Goal: Information Seeking & Learning: Learn about a topic

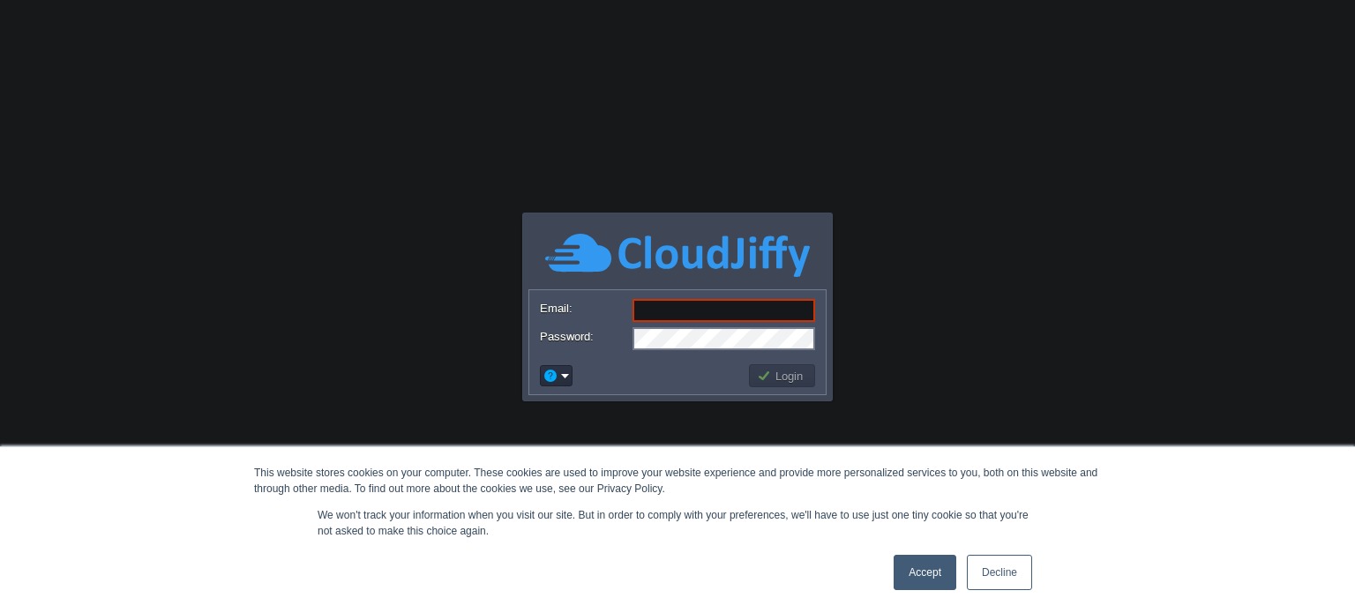
click at [943, 562] on link "Accept" at bounding box center [925, 572] width 63 height 35
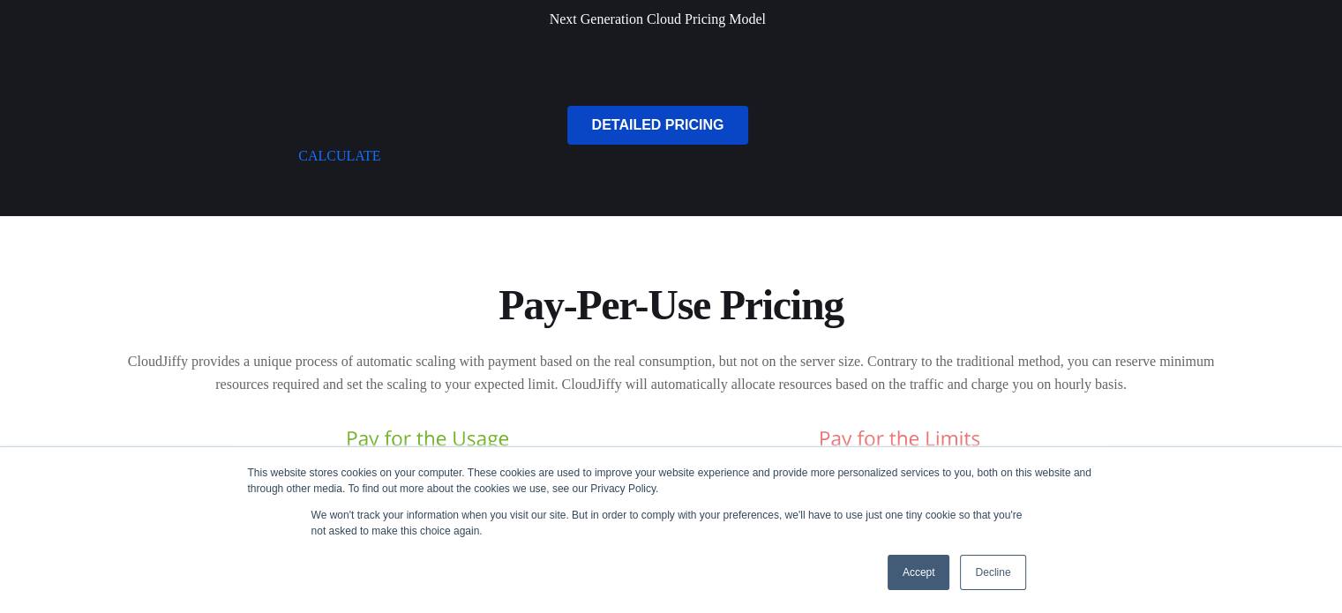
click at [681, 140] on link "DETAILED PRICING" at bounding box center [658, 125] width 182 height 39
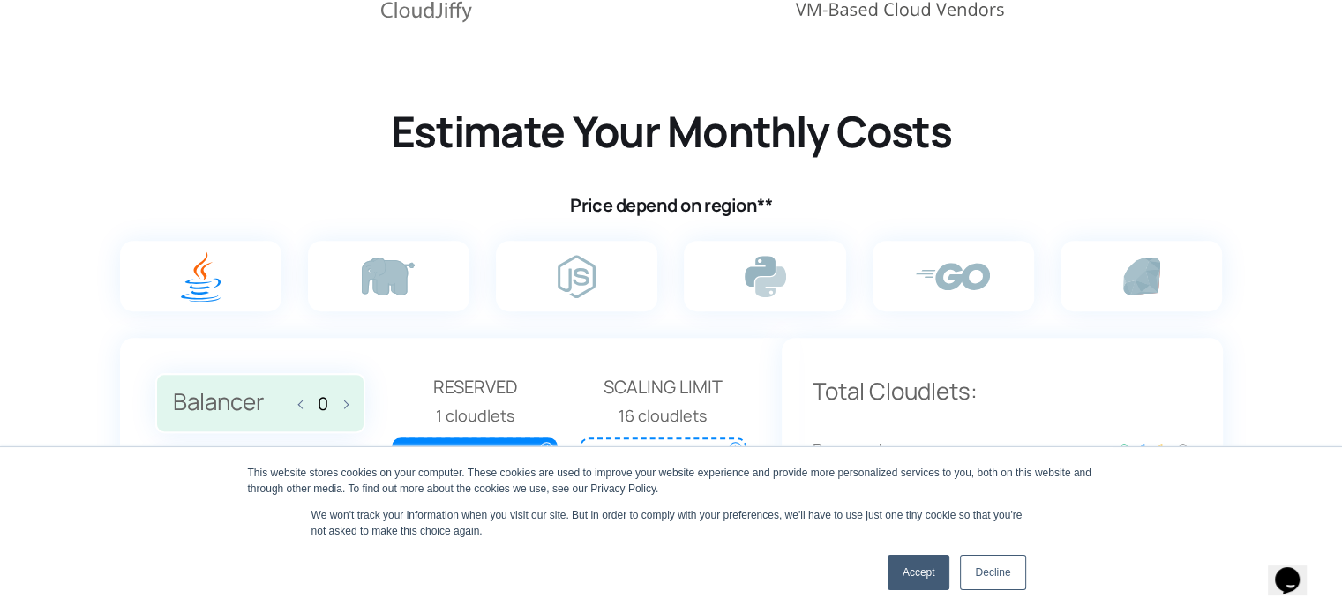
scroll to position [1016, 0]
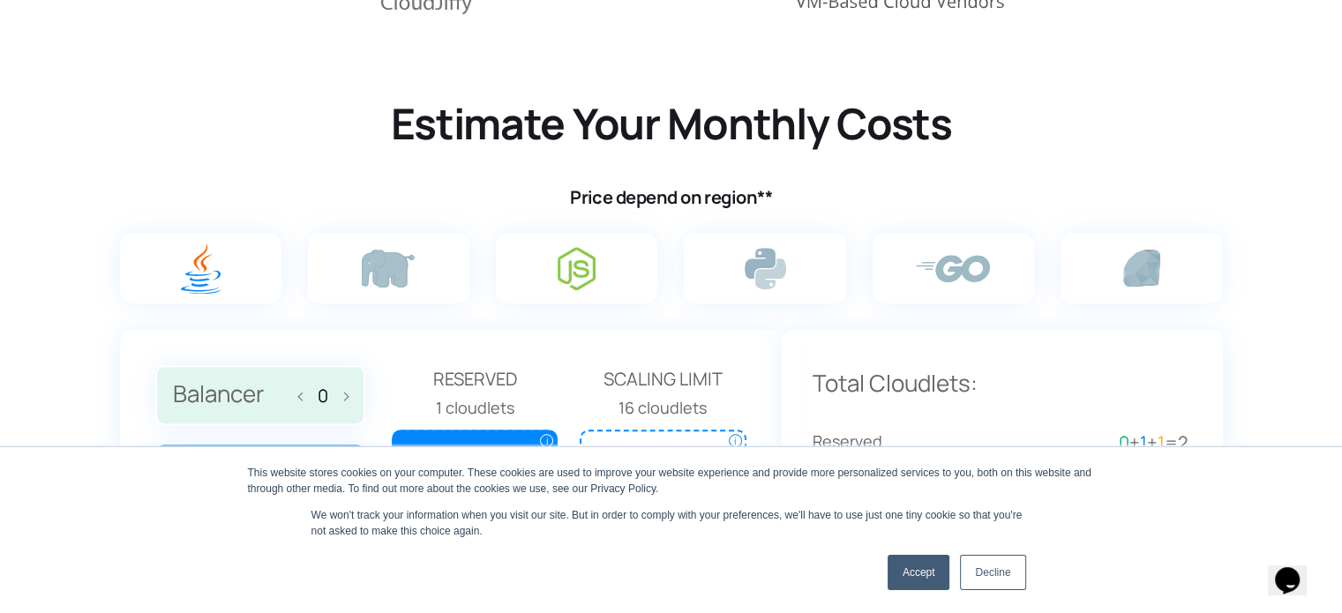
click at [579, 271] on img at bounding box center [577, 268] width 38 height 43
click at [0, 0] on input "radio" at bounding box center [0, 0] width 0 height 0
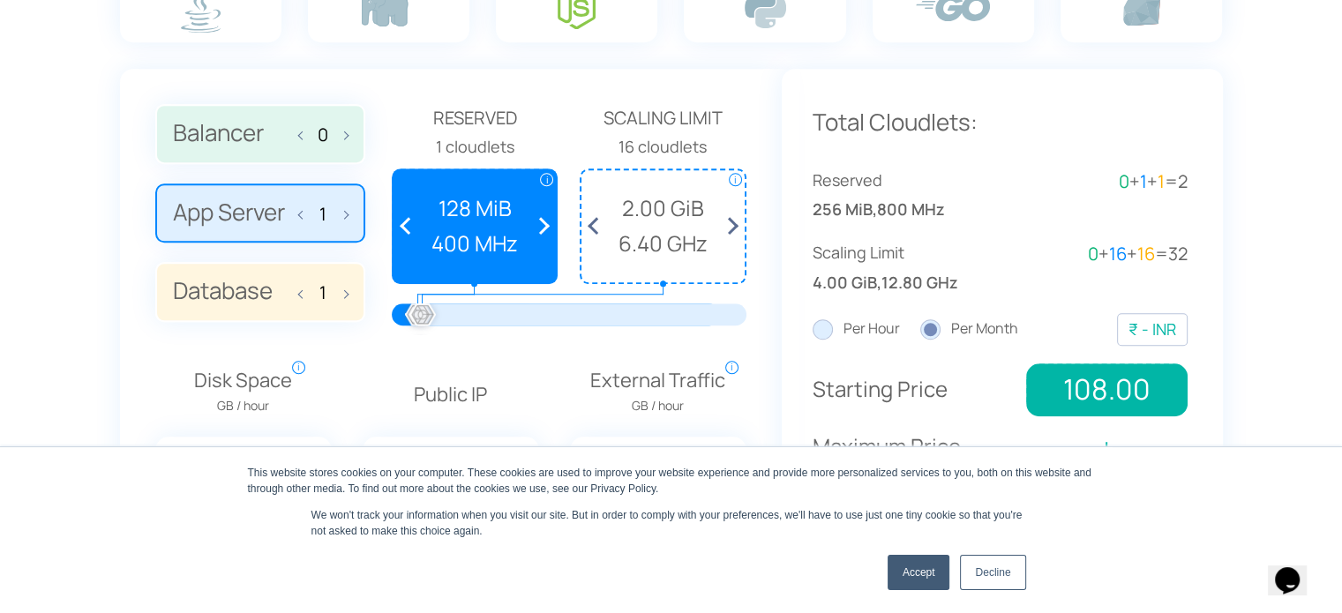
scroll to position [1278, 0]
click at [901, 573] on link "Accept" at bounding box center [919, 572] width 63 height 35
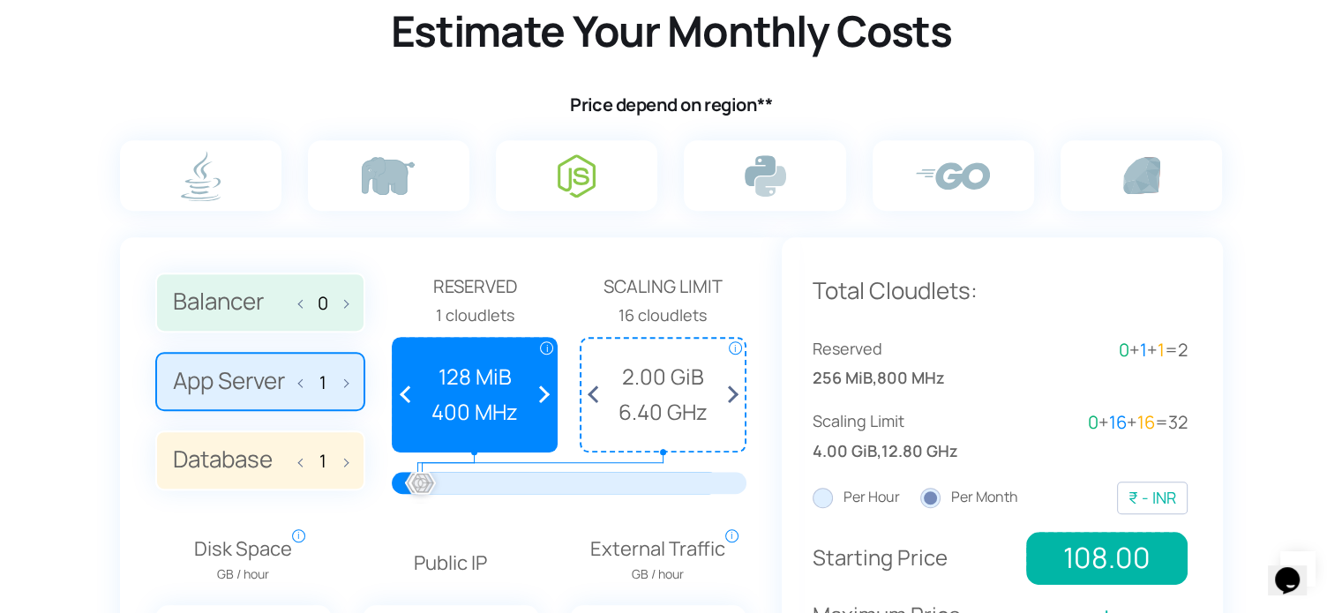
scroll to position [1101, 0]
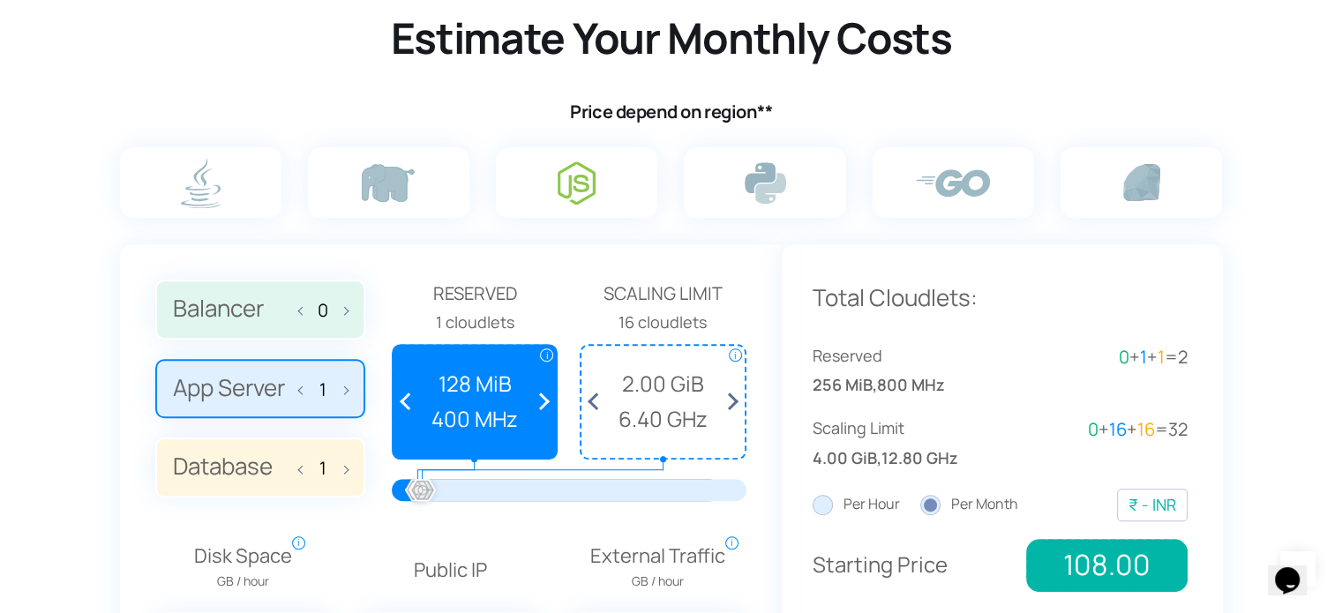
click at [561, 187] on img at bounding box center [577, 182] width 38 height 43
click at [0, 0] on input "radio" at bounding box center [0, 0] width 0 height 0
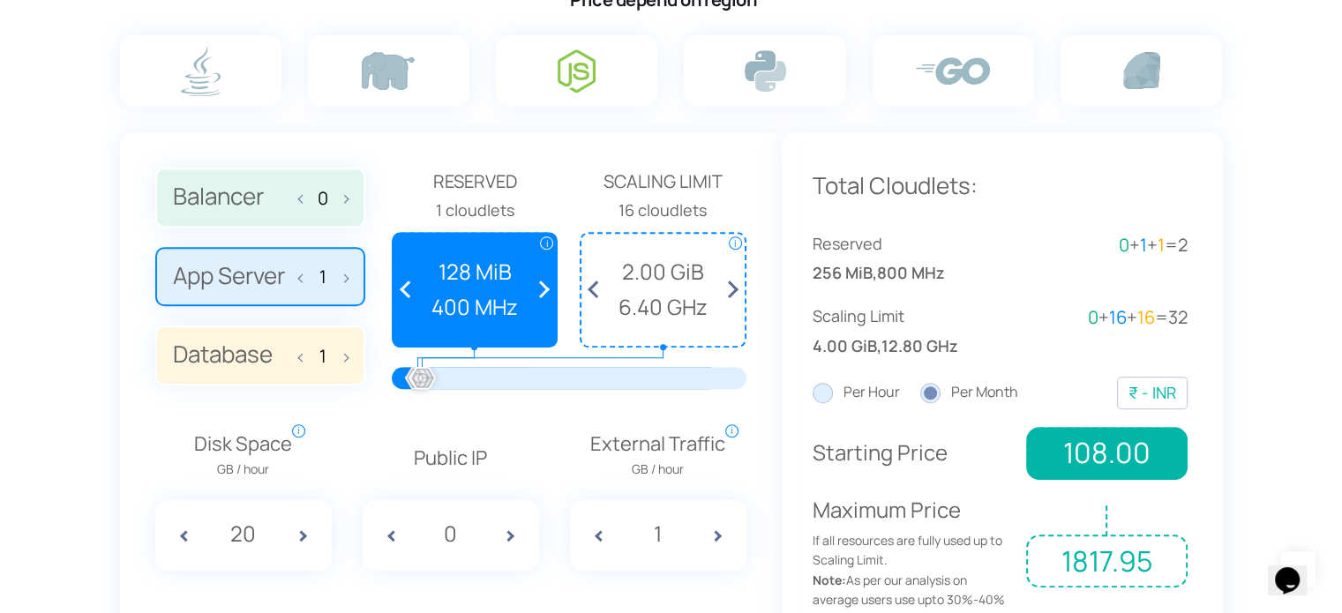
scroll to position [1278, 0]
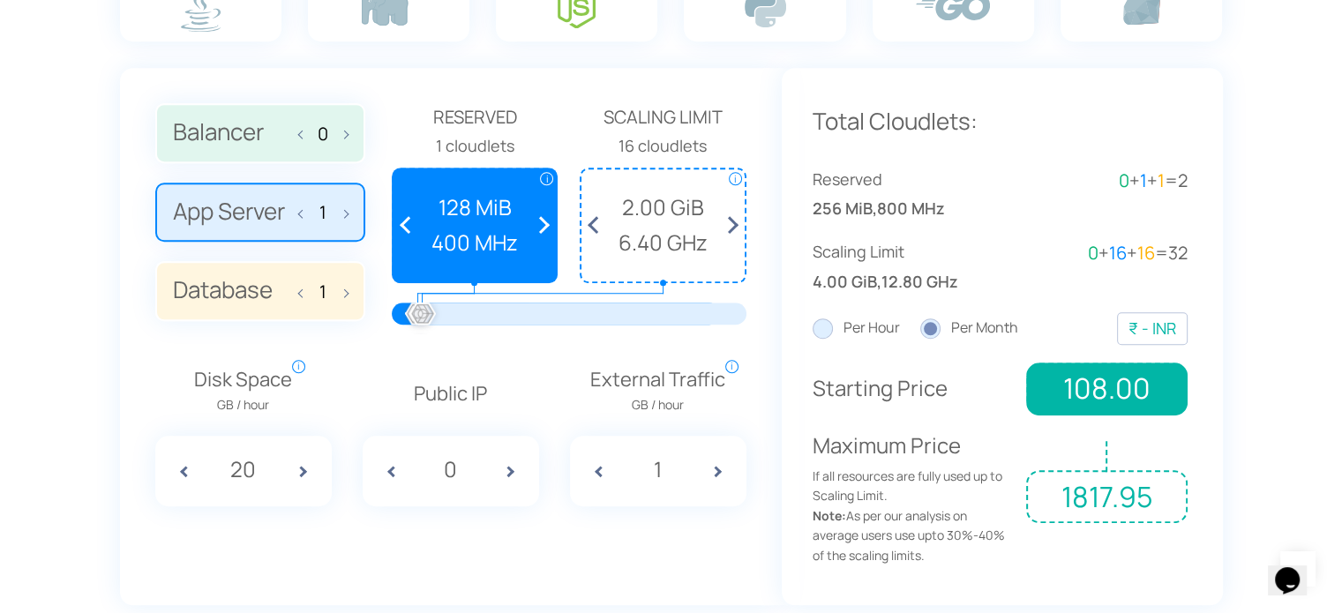
click at [181, 468] on span at bounding box center [177, 471] width 44 height 71
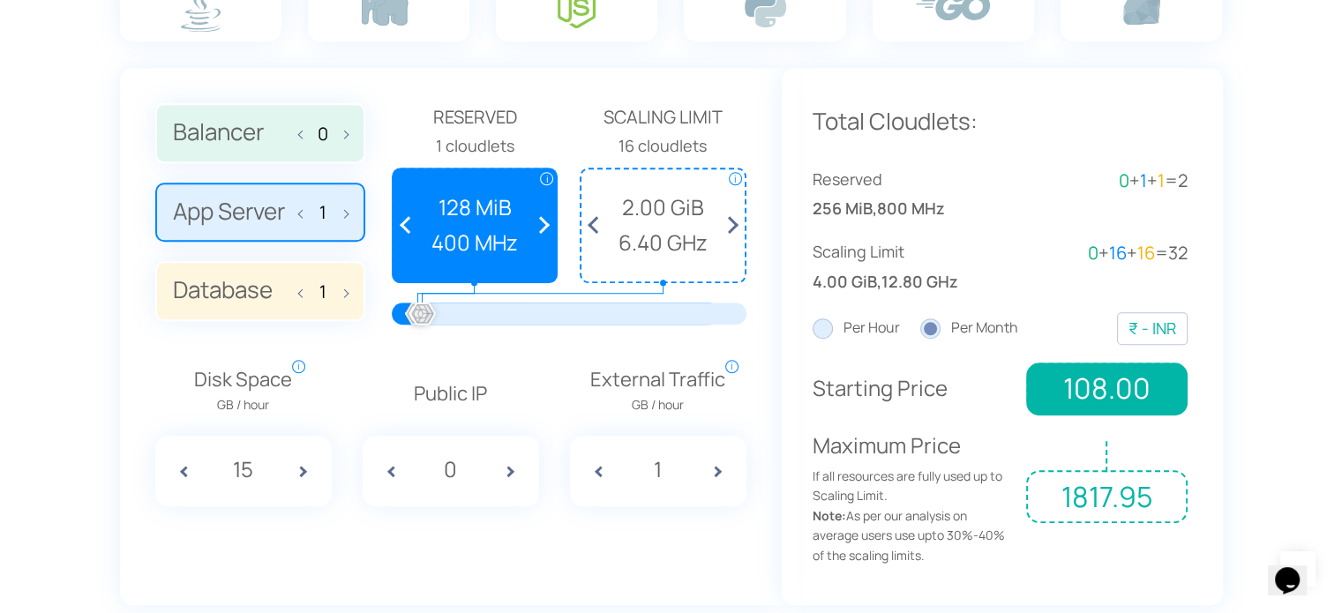
click at [181, 468] on span at bounding box center [177, 471] width 44 height 71
click at [178, 472] on span at bounding box center [177, 471] width 44 height 71
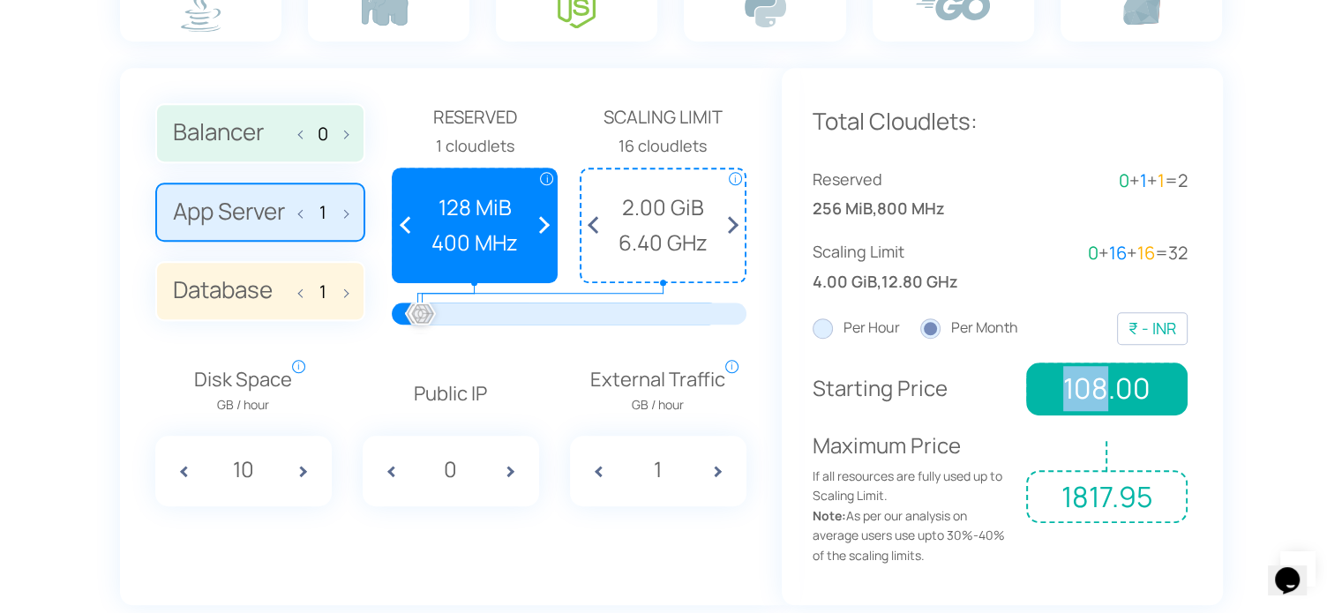
drag, startPoint x: 1102, startPoint y: 388, endPoint x: 1054, endPoint y: 387, distance: 47.7
click at [1054, 387] on span "108.00" at bounding box center [1106, 389] width 161 height 53
drag, startPoint x: 1110, startPoint y: 494, endPoint x: 1047, endPoint y: 497, distance: 62.7
click at [1047, 497] on span "1817.95" at bounding box center [1106, 496] width 161 height 53
drag, startPoint x: 1065, startPoint y: 388, endPoint x: 1106, endPoint y: 396, distance: 41.4
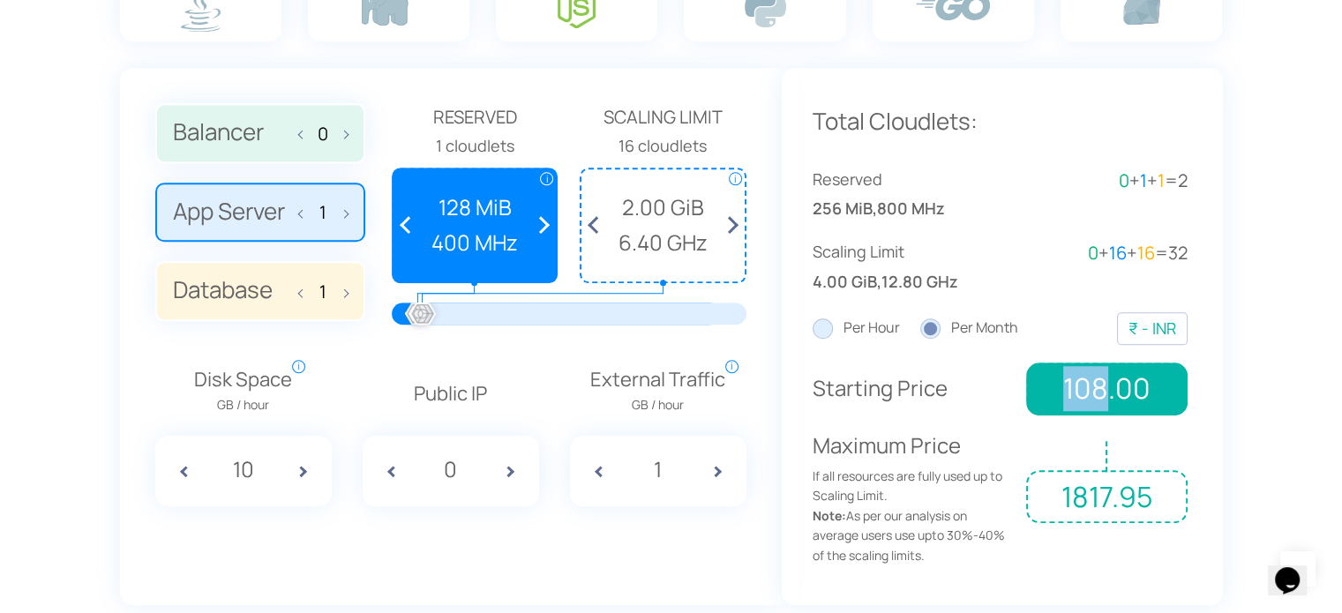
click at [1106, 396] on span "108.00" at bounding box center [1106, 389] width 161 height 53
click at [828, 313] on div "Per Hour Per Month USD EUR AUD BRL BYN CAD CHF CNY DKK GBP HKD IDR ILS INR JPY …" at bounding box center [1000, 328] width 375 height 33
click at [823, 324] on label "Per Hour" at bounding box center [856, 328] width 87 height 23
click at [0, 0] on input "Per Hour" at bounding box center [0, 0] width 0 height 0
click at [947, 331] on label "Per Month" at bounding box center [969, 328] width 98 height 23
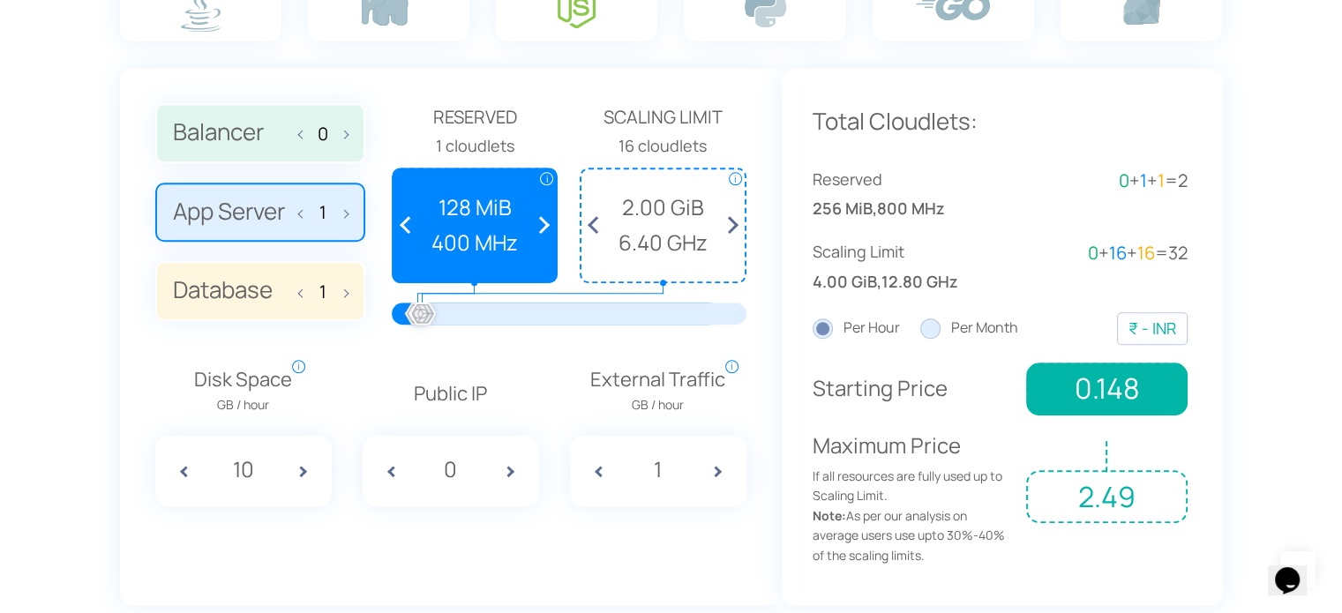
click at [0, 0] on input "Per Month" at bounding box center [0, 0] width 0 height 0
click at [846, 327] on label "Per Hour" at bounding box center [856, 328] width 87 height 23
click at [0, 0] on input "Per Hour" at bounding box center [0, 0] width 0 height 0
click at [939, 324] on label "Per Month" at bounding box center [969, 328] width 98 height 23
click at [0, 0] on input "Per Month" at bounding box center [0, 0] width 0 height 0
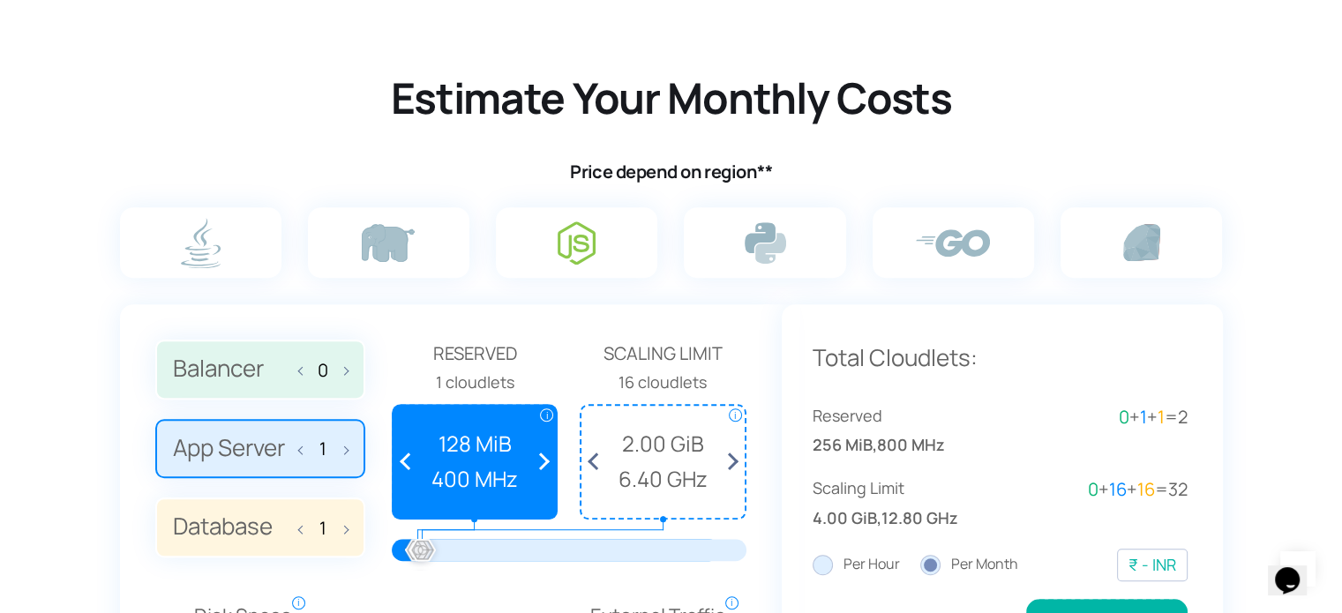
scroll to position [1042, 0]
click at [454, 258] on label at bounding box center [388, 241] width 161 height 71
click at [0, 0] on input "radio" at bounding box center [0, 0] width 0 height 0
click at [374, 229] on img at bounding box center [388, 242] width 53 height 38
click at [0, 0] on input "radio" at bounding box center [0, 0] width 0 height 0
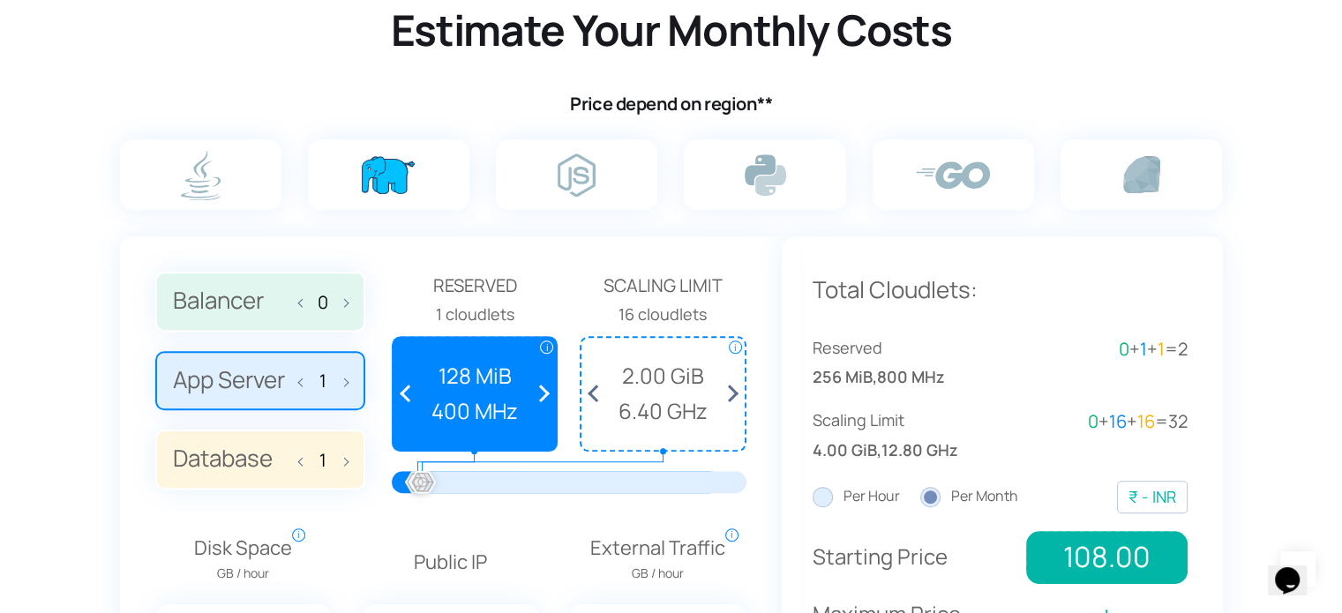
scroll to position [1111, 0]
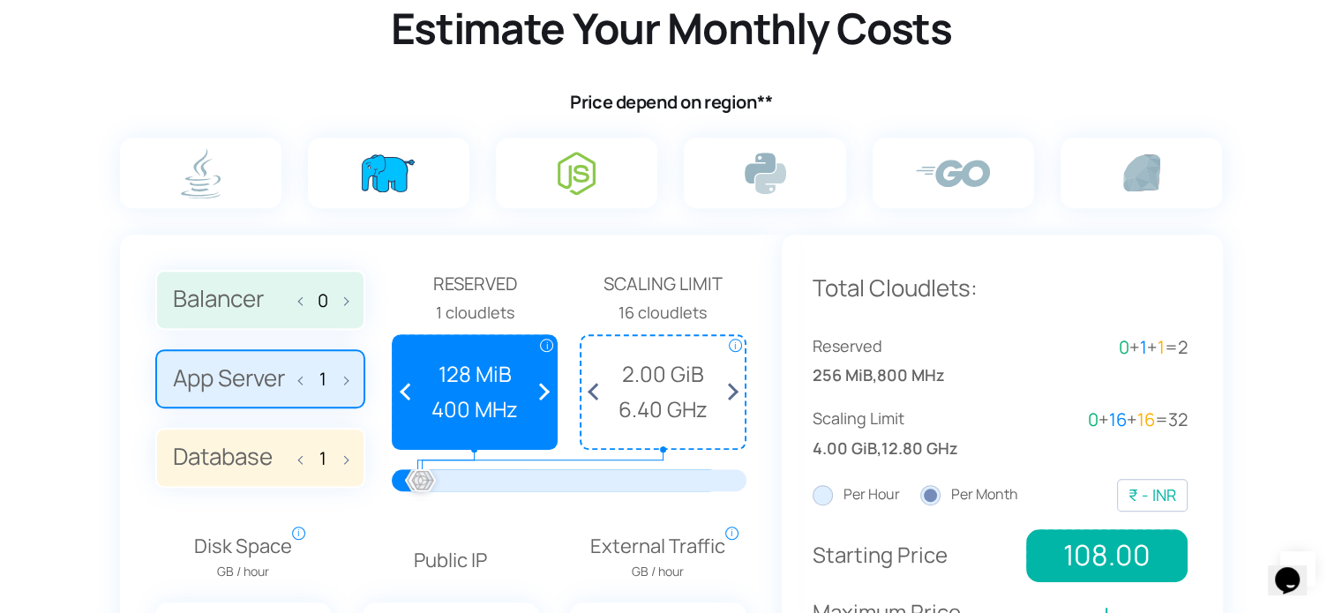
click at [574, 168] on img at bounding box center [577, 173] width 38 height 43
click at [0, 0] on input "radio" at bounding box center [0, 0] width 0 height 0
click at [431, 147] on label at bounding box center [388, 173] width 161 height 71
click at [0, 0] on input "radio" at bounding box center [0, 0] width 0 height 0
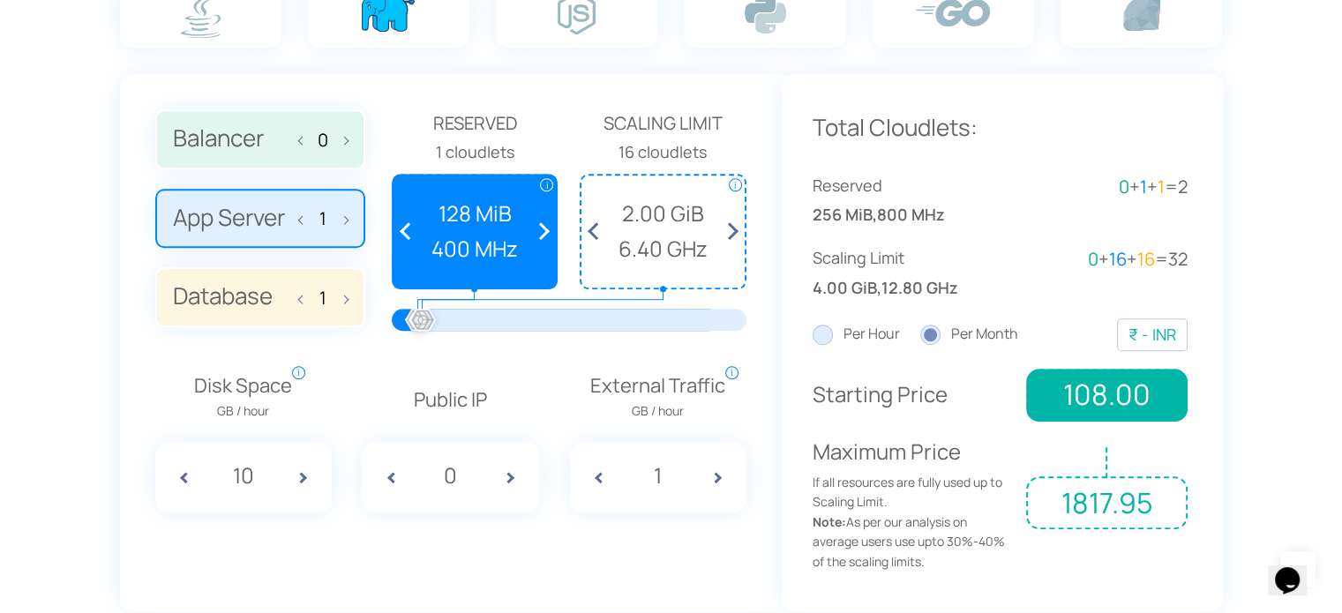
scroll to position [1273, 0]
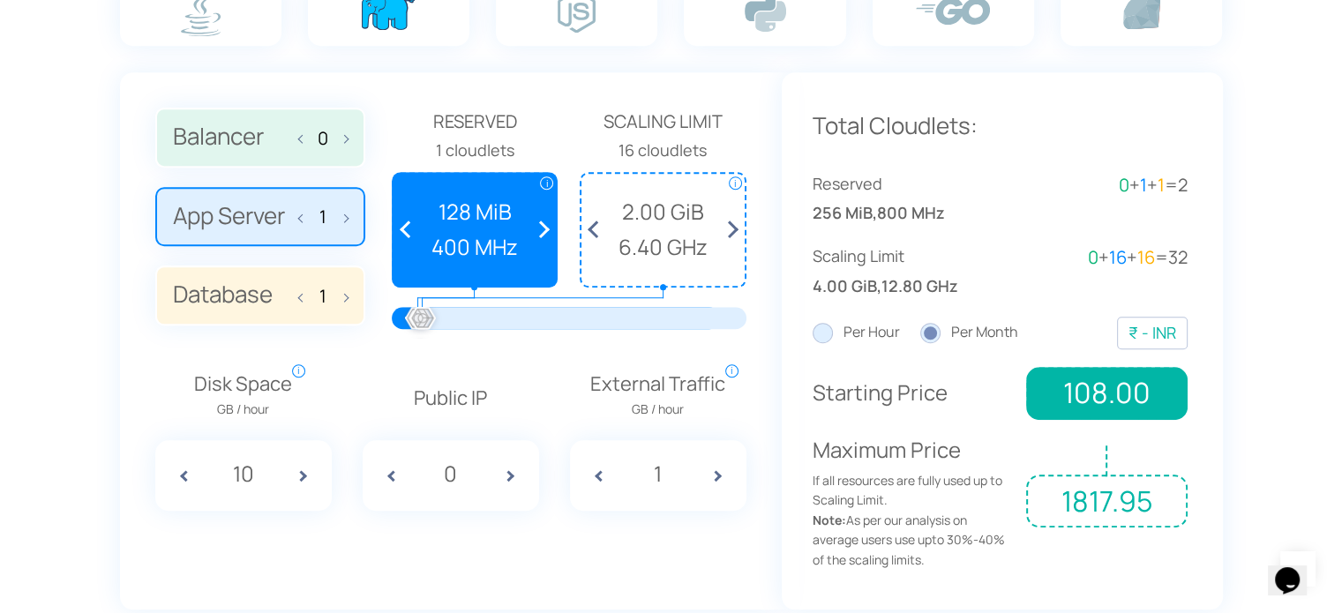
click at [301, 469] on span at bounding box center [310, 475] width 44 height 71
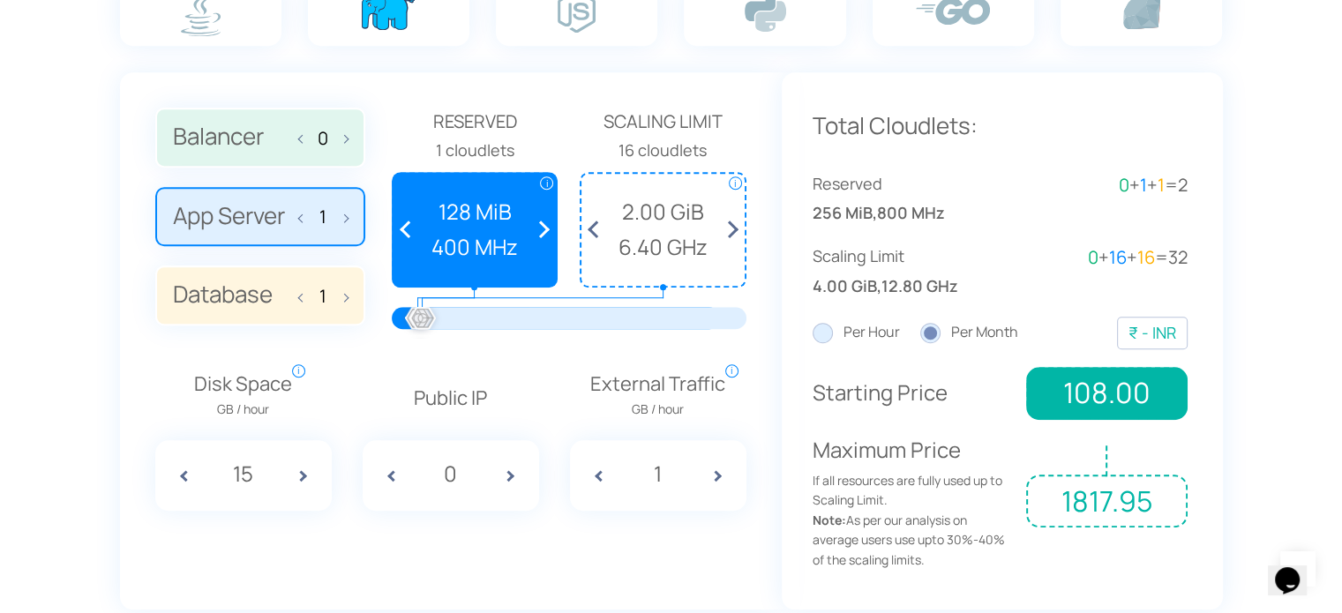
click at [301, 469] on span at bounding box center [310, 475] width 44 height 71
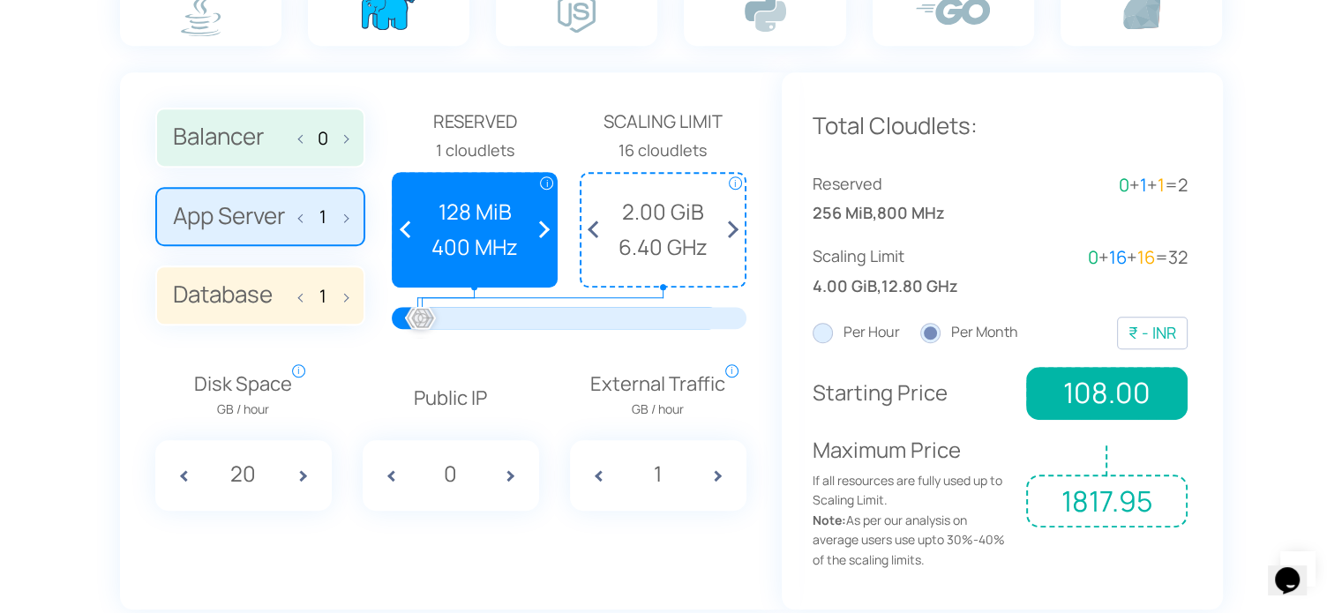
click at [301, 469] on span at bounding box center [310, 475] width 44 height 71
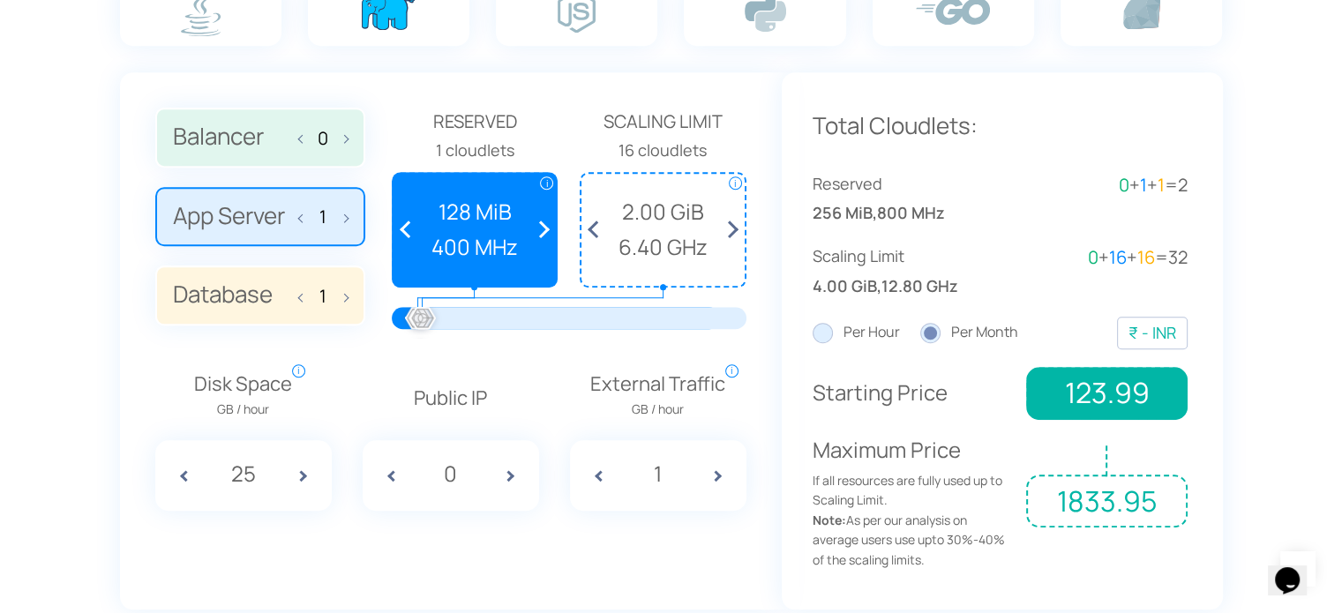
click at [301, 469] on span at bounding box center [310, 475] width 44 height 71
click at [187, 466] on span at bounding box center [177, 475] width 44 height 71
drag, startPoint x: 187, startPoint y: 466, endPoint x: 172, endPoint y: 466, distance: 15.0
click at [172, 466] on span at bounding box center [177, 475] width 44 height 71
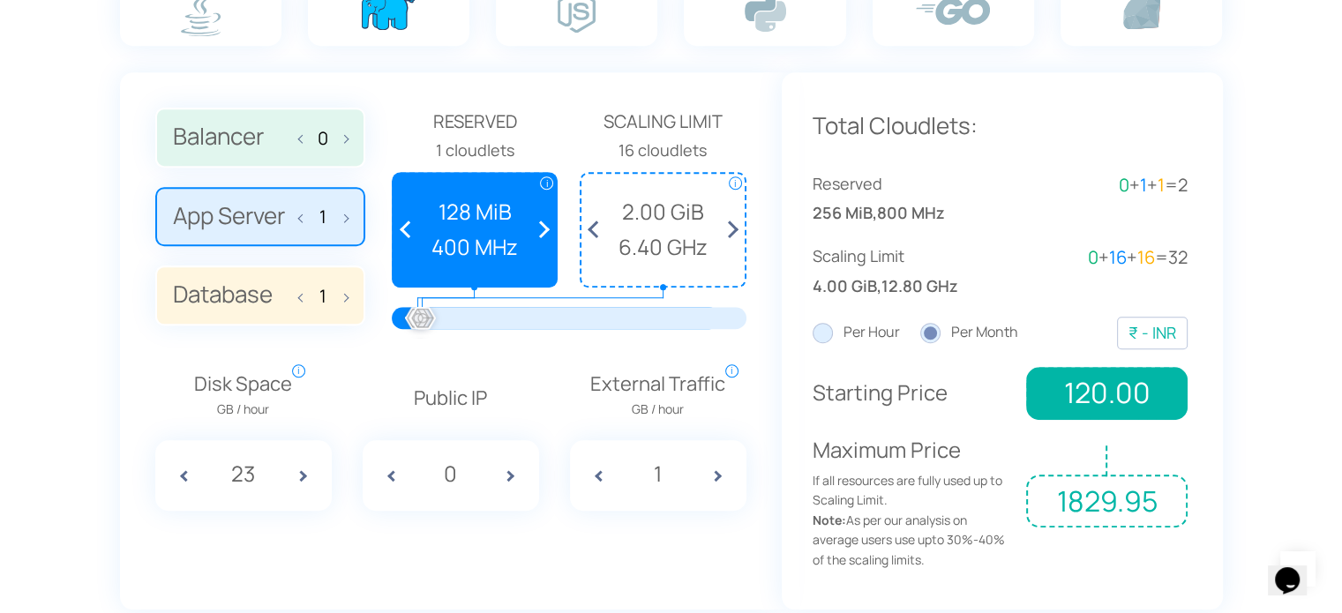
click at [172, 466] on span at bounding box center [177, 475] width 44 height 71
click at [312, 484] on span at bounding box center [310, 475] width 44 height 71
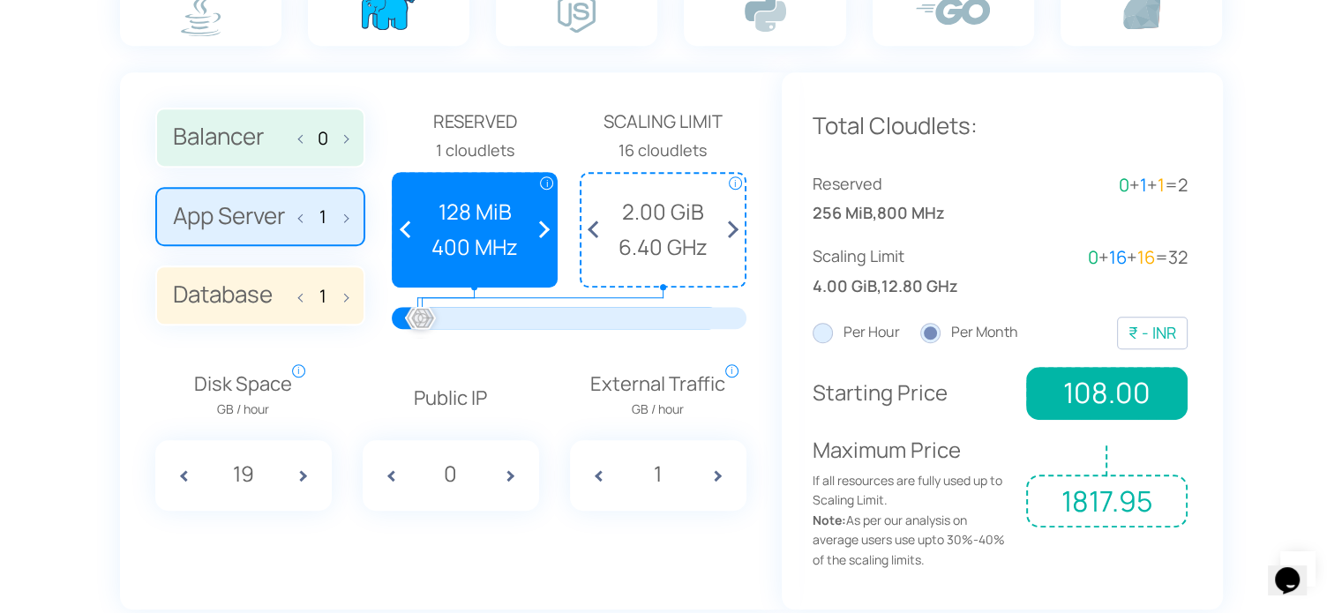
type input "20"
click at [726, 474] on span at bounding box center [724, 475] width 44 height 71
click at [601, 469] on span at bounding box center [592, 475] width 44 height 71
type input "1"
click at [507, 483] on span at bounding box center [517, 475] width 44 height 71
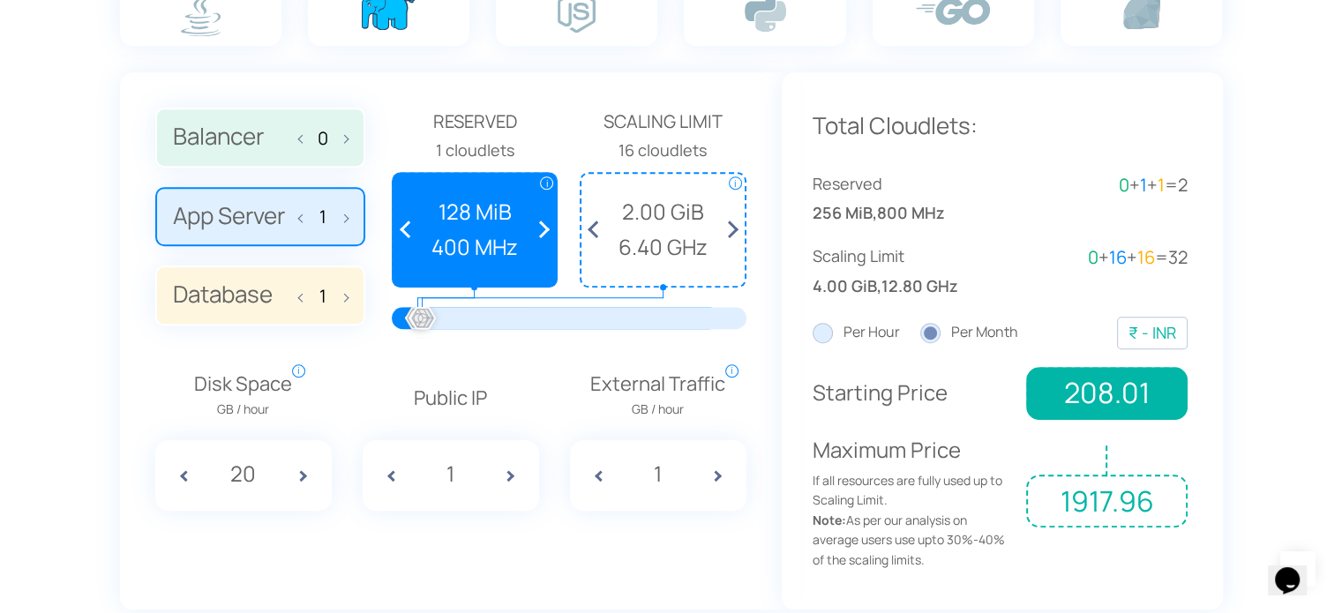
click at [394, 484] on span at bounding box center [385, 475] width 44 height 71
type input "0"
